Goal: Communication & Community: Answer question/provide support

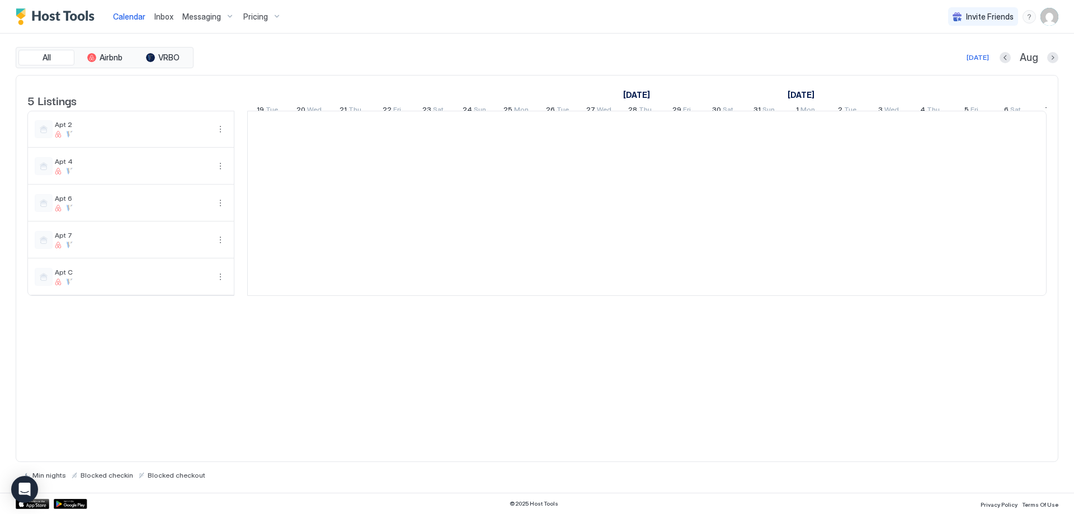
scroll to position [0, 622]
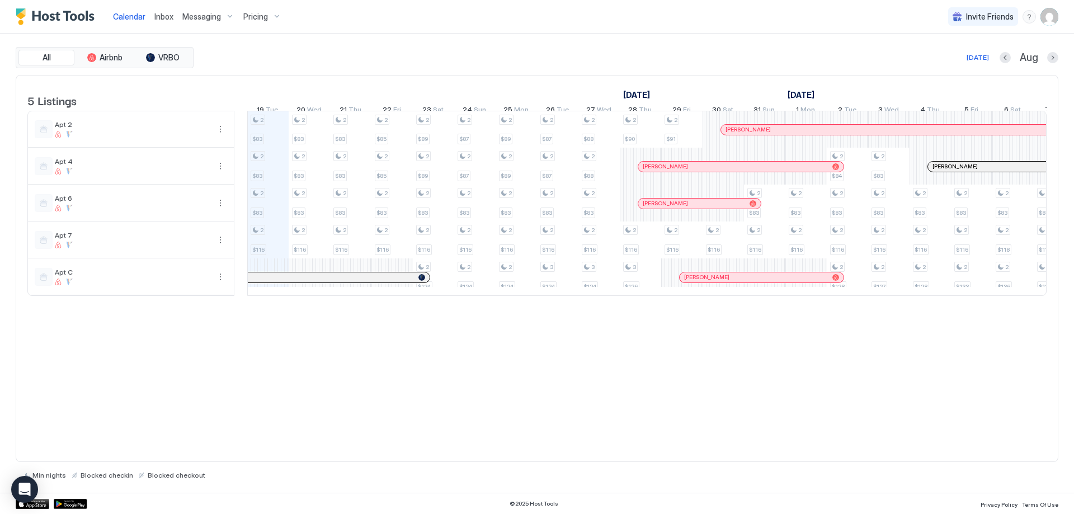
click at [777, 134] on div at bounding box center [777, 129] width 9 height 9
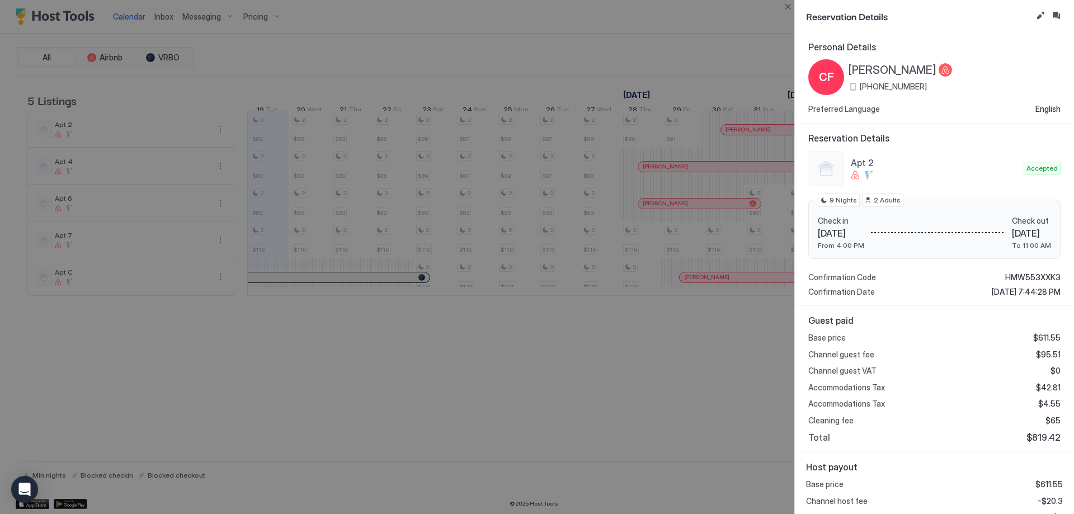
scroll to position [51, 0]
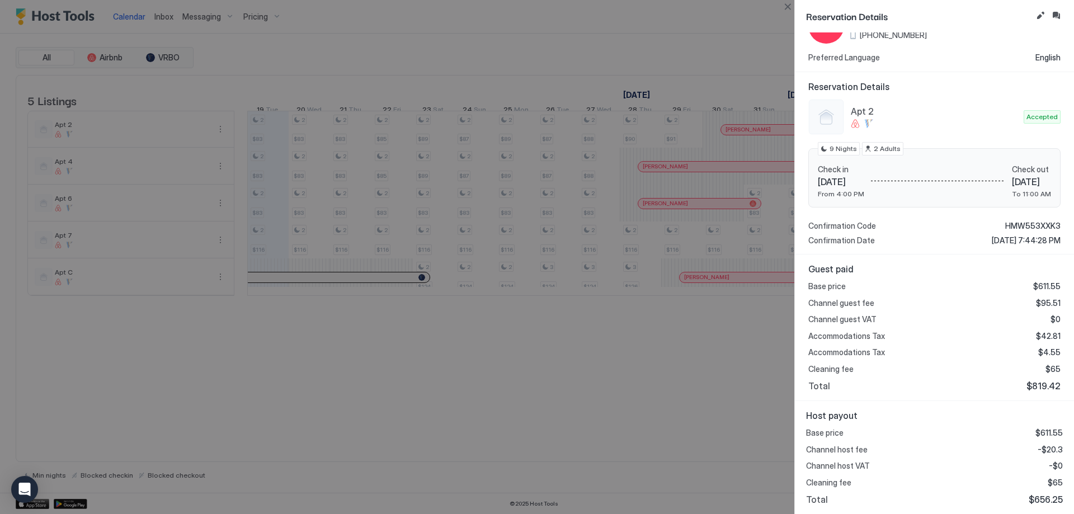
click at [737, 429] on div at bounding box center [537, 257] width 1074 height 514
click at [784, 7] on button "Close" at bounding box center [787, 6] width 13 height 13
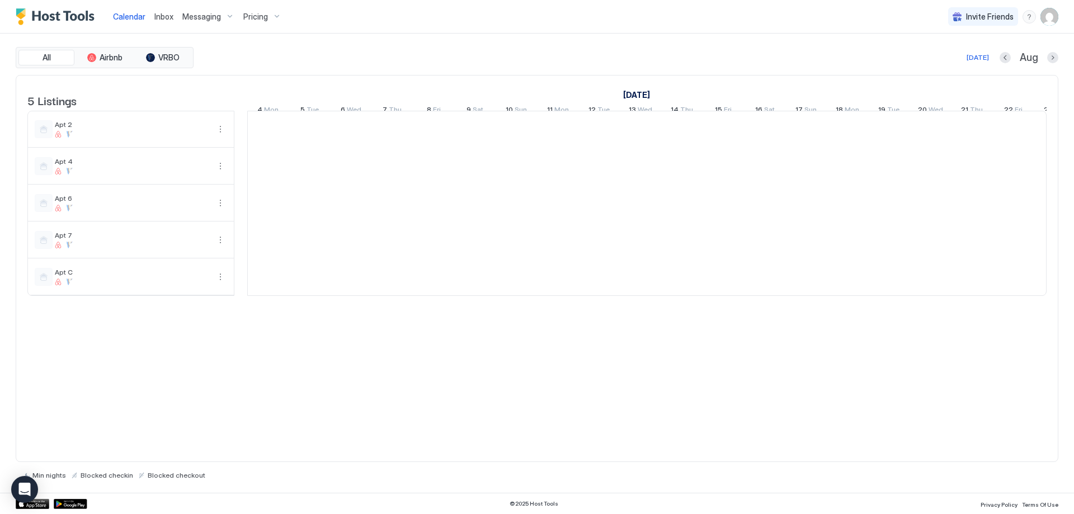
scroll to position [0, 622]
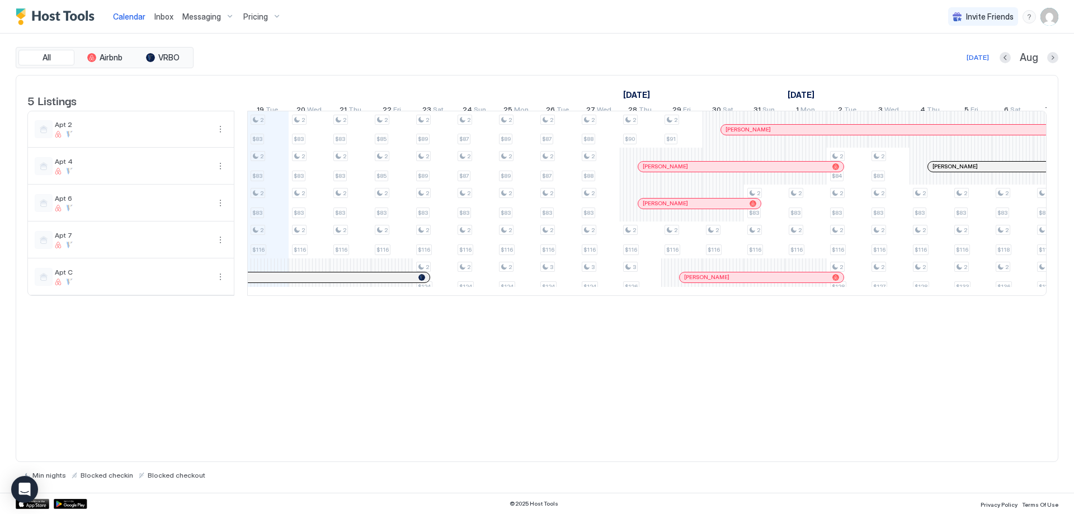
click at [788, 134] on div at bounding box center [787, 129] width 9 height 9
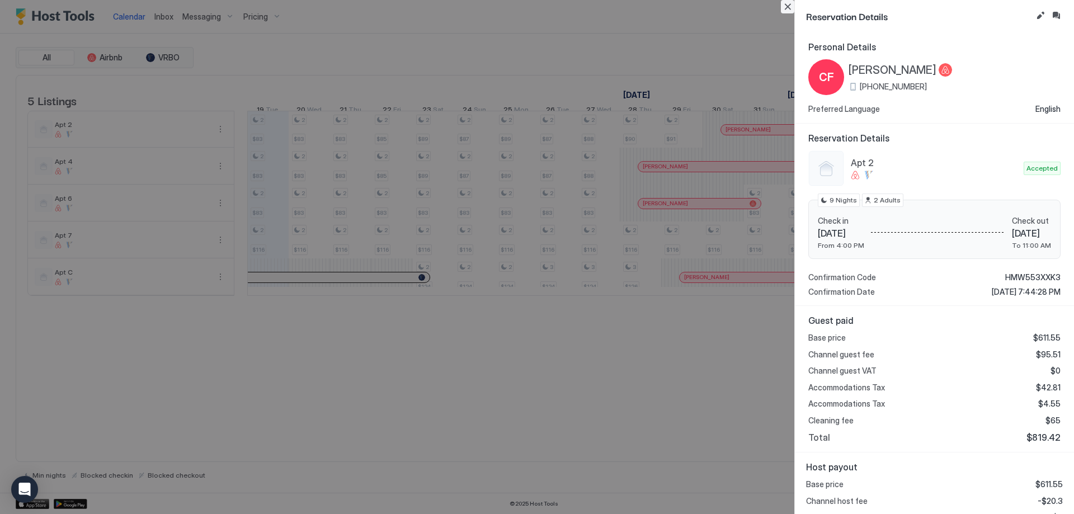
click at [783, 6] on button "Close" at bounding box center [787, 6] width 13 height 13
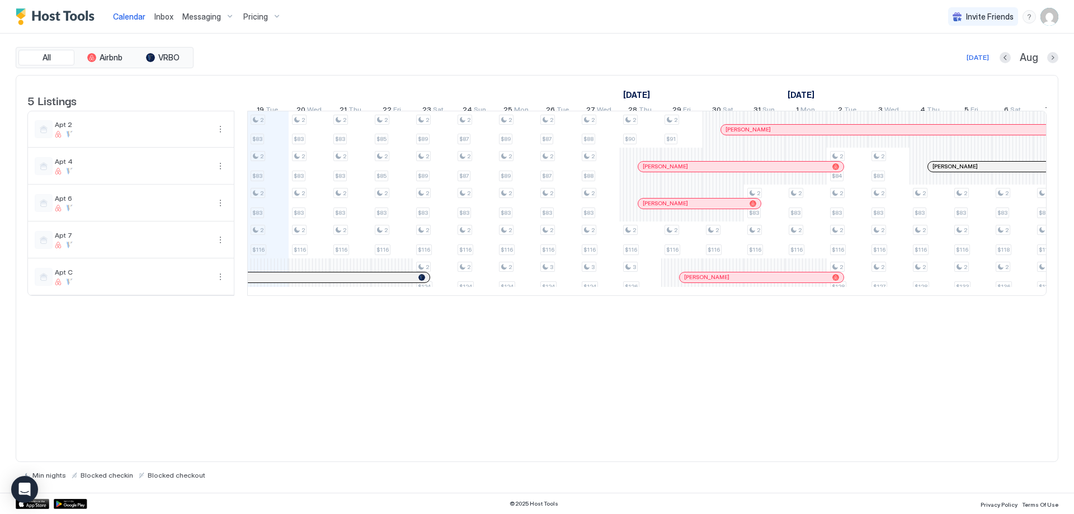
scroll to position [0, 1321]
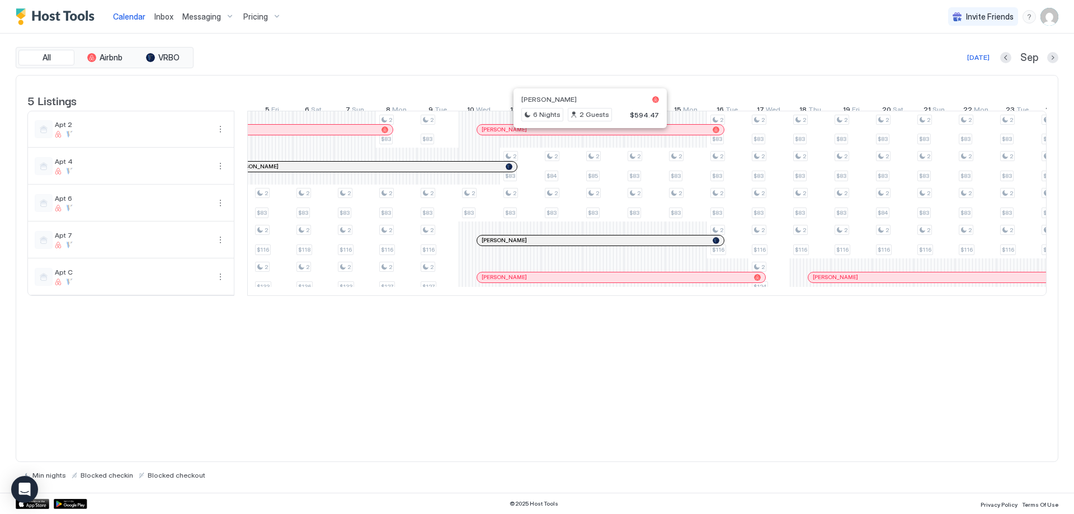
click at [585, 134] on div at bounding box center [585, 129] width 9 height 9
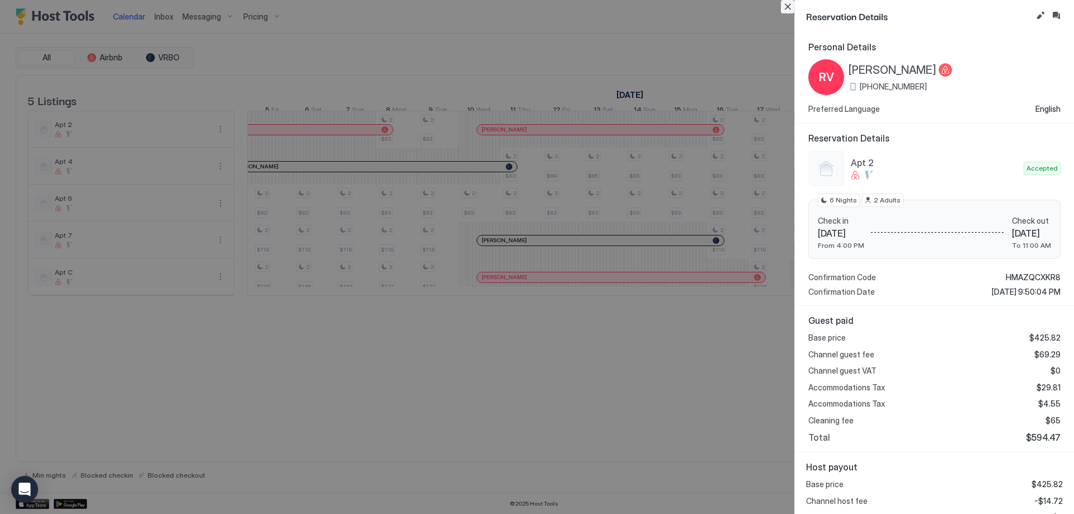
click at [784, 11] on button "Close" at bounding box center [787, 6] width 13 height 13
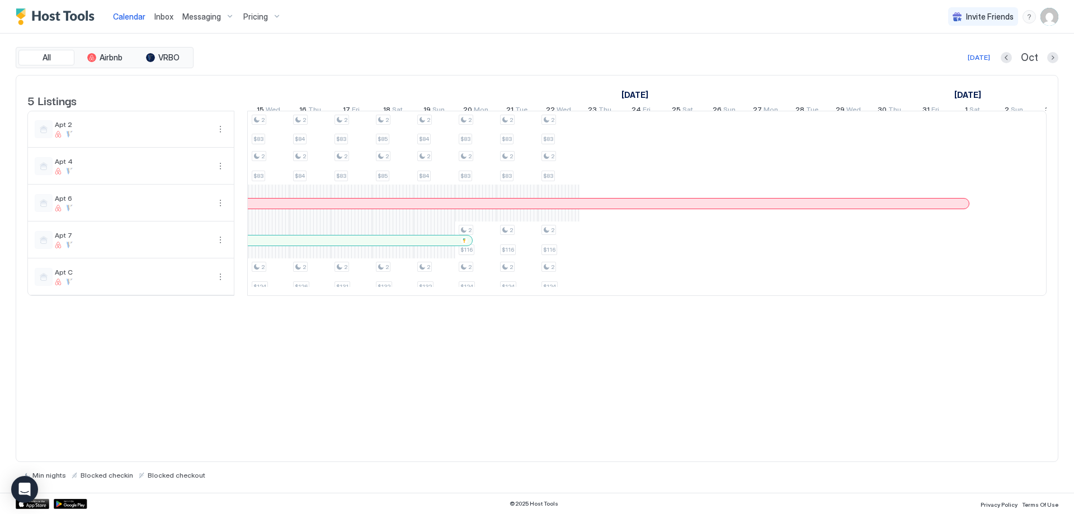
scroll to position [0, 1310]
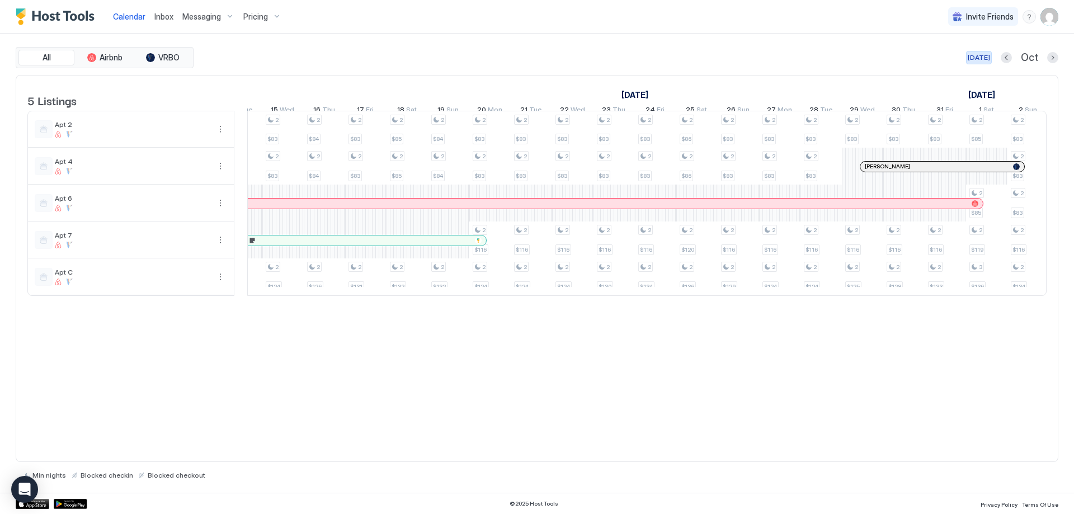
click at [977, 55] on div "[DATE]" at bounding box center [979, 58] width 22 height 10
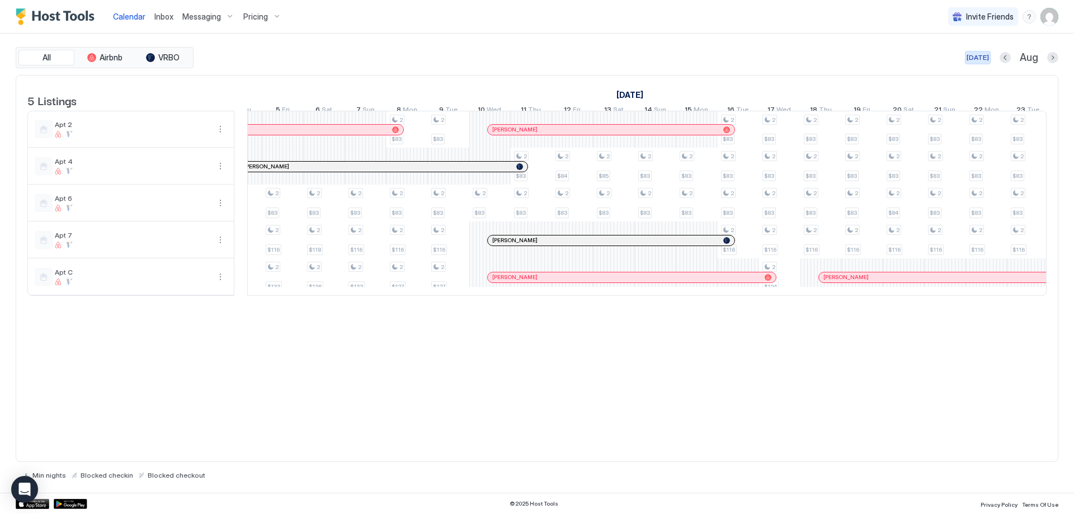
scroll to position [0, 622]
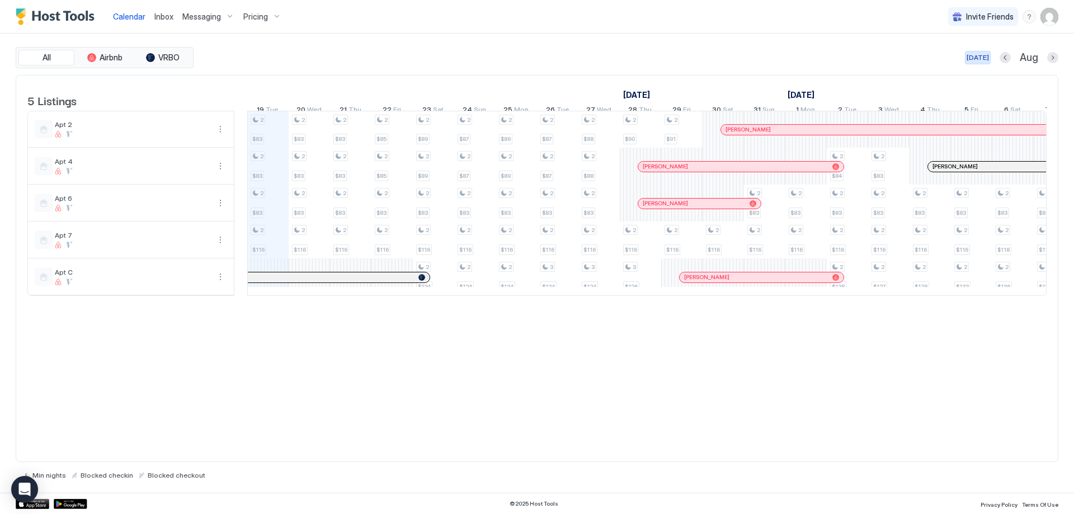
click at [982, 57] on div "[DATE]" at bounding box center [978, 58] width 22 height 10
click at [306, 282] on div at bounding box center [306, 277] width 9 height 9
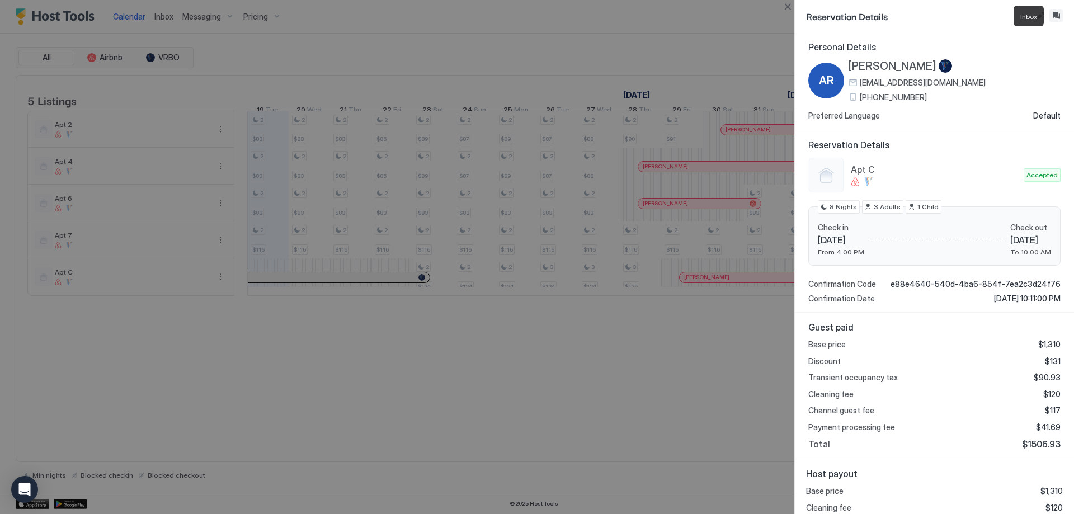
click at [1054, 18] on button "Inbox" at bounding box center [1056, 15] width 13 height 13
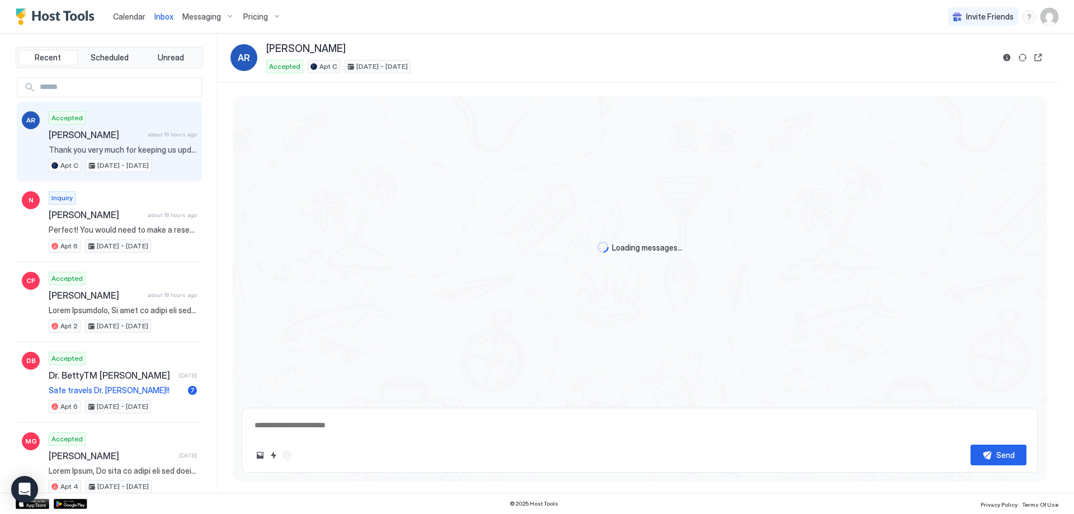
type textarea "*"
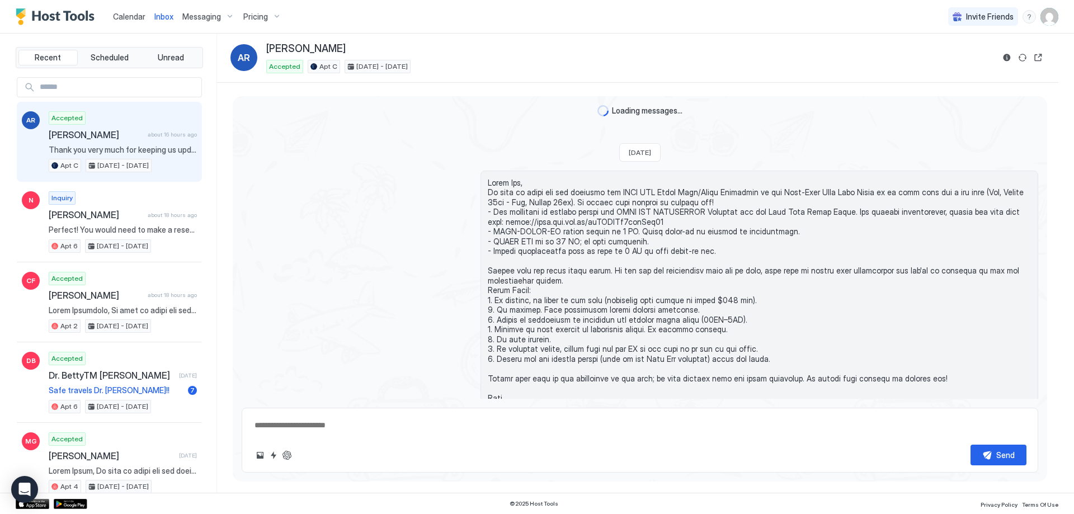
scroll to position [1610, 0]
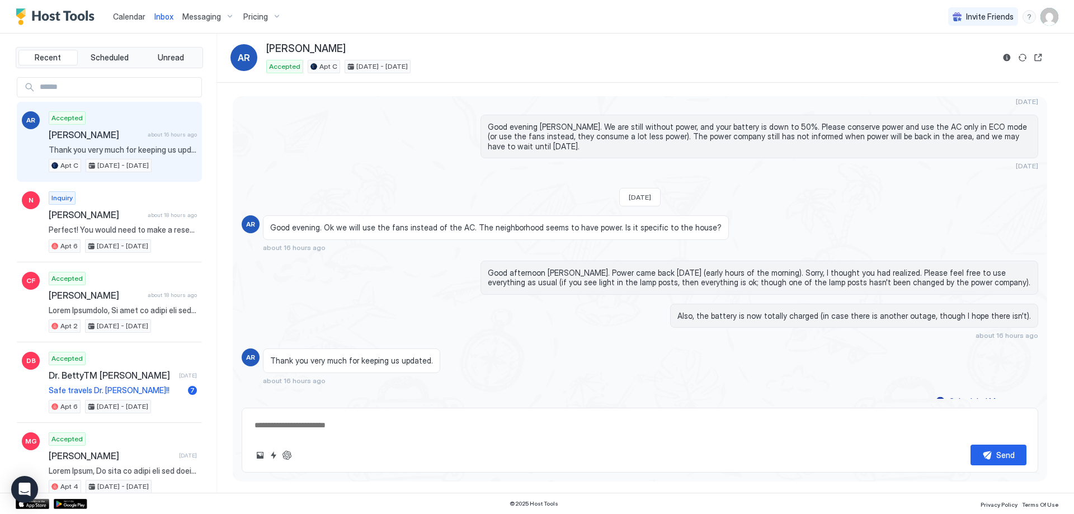
click at [582, 423] on textarea at bounding box center [639, 425] width 773 height 21
